Goal: Transaction & Acquisition: Purchase product/service

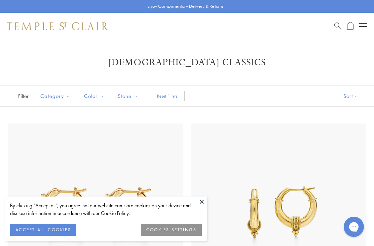
scroll to position [35, 0]
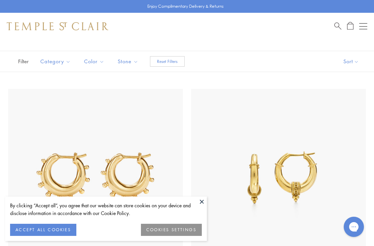
click at [204, 199] on button at bounding box center [202, 202] width 10 height 10
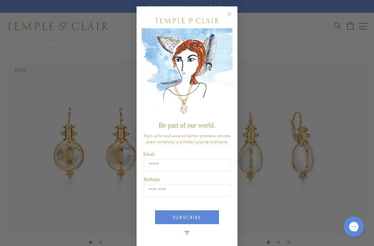
scroll to position [519, 0]
click at [228, 19] on circle "Close dialog" at bounding box center [230, 14] width 8 height 8
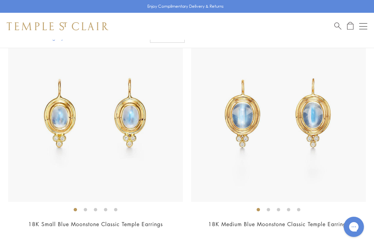
scroll to position [1231, 0]
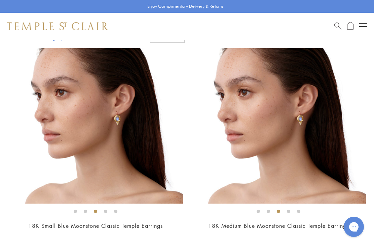
click at [350, 130] on img at bounding box center [278, 116] width 175 height 175
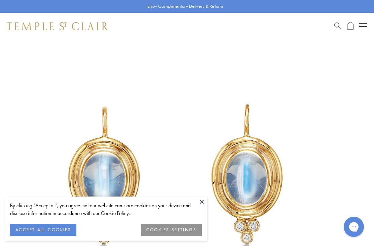
click at [354, 133] on img at bounding box center [177, 177] width 354 height 354
click at [205, 202] on button at bounding box center [202, 202] width 10 height 10
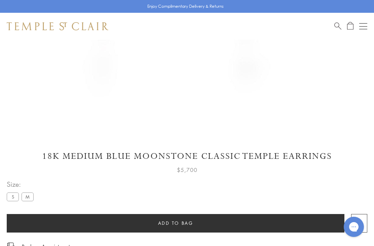
scroll to position [266, 0]
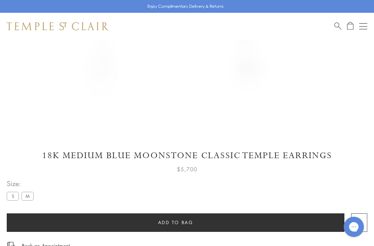
click at [12, 200] on label "S" at bounding box center [13, 196] width 12 height 8
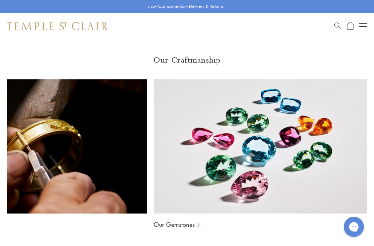
scroll to position [0, 73]
click at [191, 224] on link "Our Gemstones" at bounding box center [174, 225] width 41 height 8
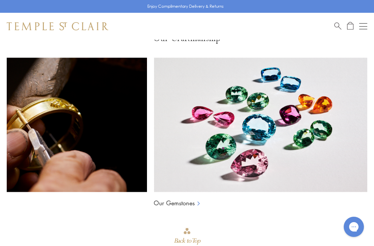
click at [191, 201] on link "Our Gemstones" at bounding box center [174, 203] width 41 height 8
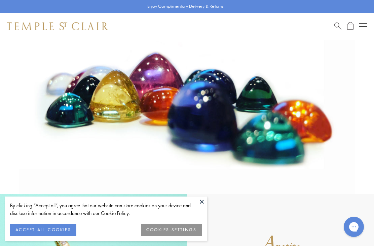
scroll to position [68, 0]
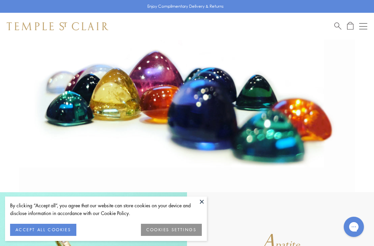
click at [204, 207] on button at bounding box center [202, 202] width 10 height 10
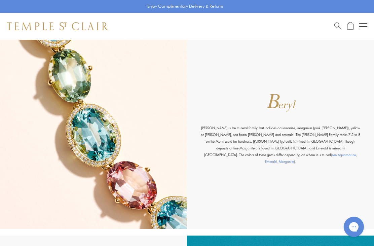
scroll to position [654, 0]
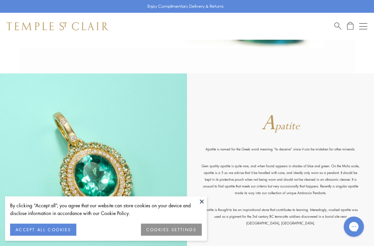
scroll to position [187, 0]
click at [203, 207] on button at bounding box center [202, 202] width 10 height 10
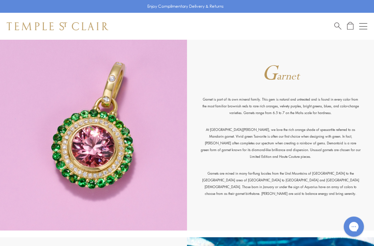
scroll to position [1451, 0]
click at [29, 190] on img at bounding box center [93, 131] width 187 height 197
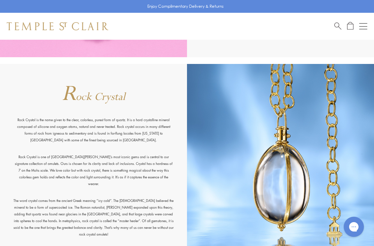
scroll to position [3663, 0]
click at [364, 27] on button "Open navigation" at bounding box center [364, 26] width 8 height 8
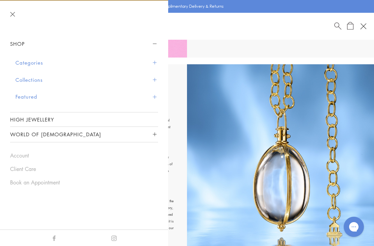
click at [30, 66] on button "Categories" at bounding box center [86, 62] width 143 height 17
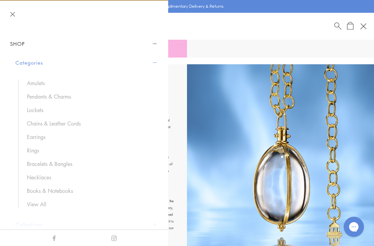
click at [38, 99] on link "Pendants & Charms" at bounding box center [89, 96] width 125 height 7
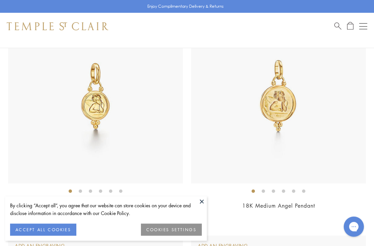
scroll to position [115, 0]
click at [202, 207] on button at bounding box center [202, 202] width 10 height 10
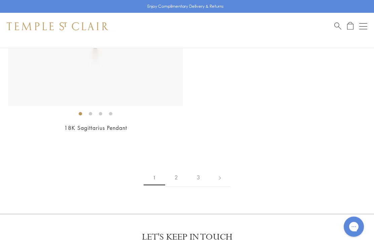
scroll to position [7691, 0]
click at [175, 173] on link "2" at bounding box center [176, 179] width 22 height 19
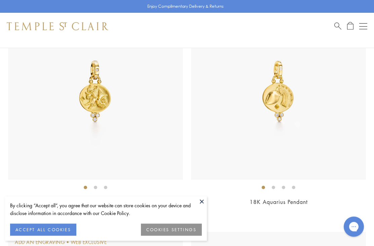
scroll to position [119, 0]
click at [204, 207] on button at bounding box center [202, 202] width 10 height 10
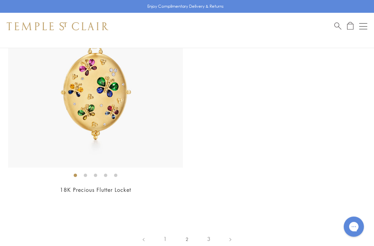
scroll to position [6494, 0]
click at [210, 232] on link "3" at bounding box center [209, 239] width 22 height 19
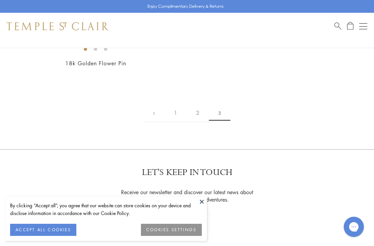
scroll to position [710, 0]
click at [364, 23] on button "Open navigation" at bounding box center [364, 26] width 8 height 8
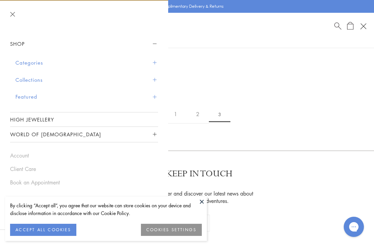
click at [23, 79] on button "Collections" at bounding box center [86, 79] width 143 height 17
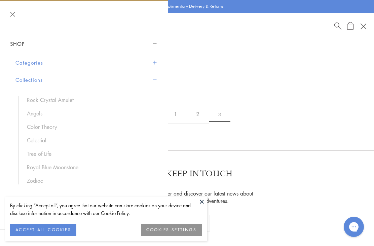
click at [44, 99] on link "Rock Crystal Amulet" at bounding box center [89, 99] width 125 height 7
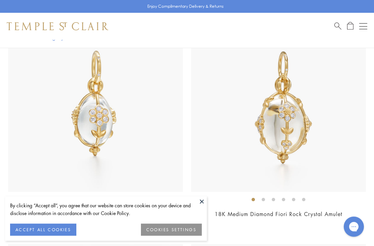
scroll to position [107, 0]
click at [203, 207] on button at bounding box center [202, 202] width 10 height 10
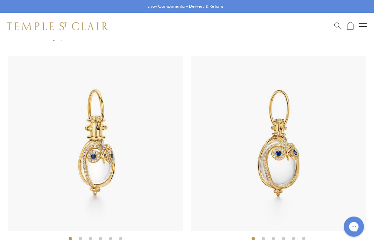
scroll to position [2340, 0]
